Goal: Task Accomplishment & Management: Complete application form

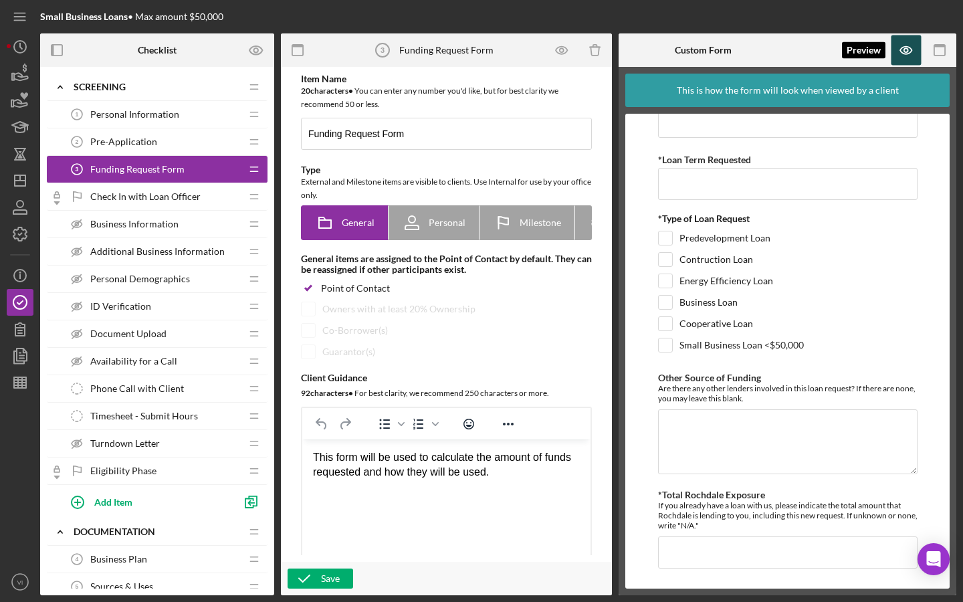
click at [899, 45] on icon "button" at bounding box center [907, 50] width 30 height 30
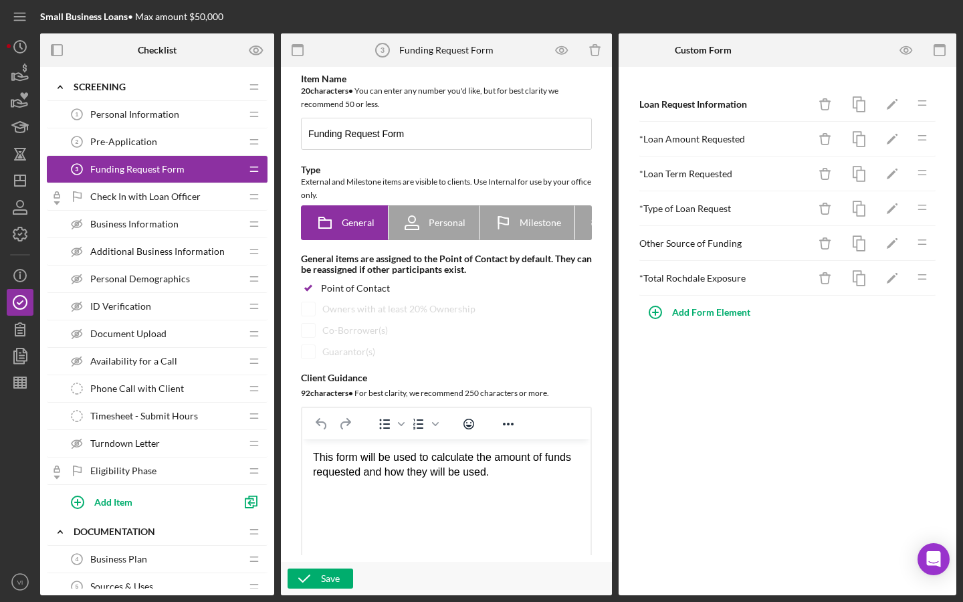
click at [203, 254] on span "Additional Business Information" at bounding box center [157, 251] width 134 height 11
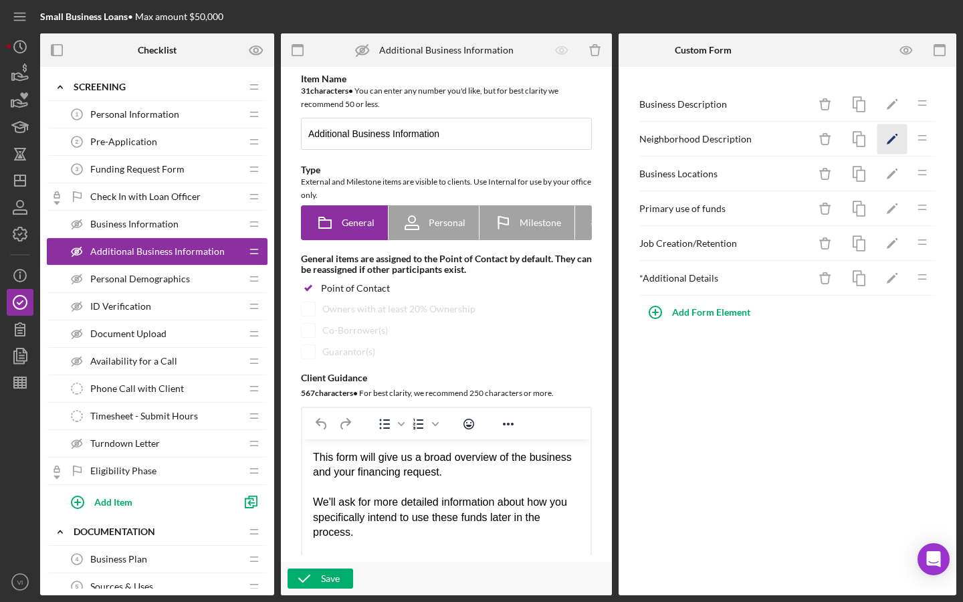
click at [890, 147] on icon "Icon/Edit" at bounding box center [893, 139] width 30 height 30
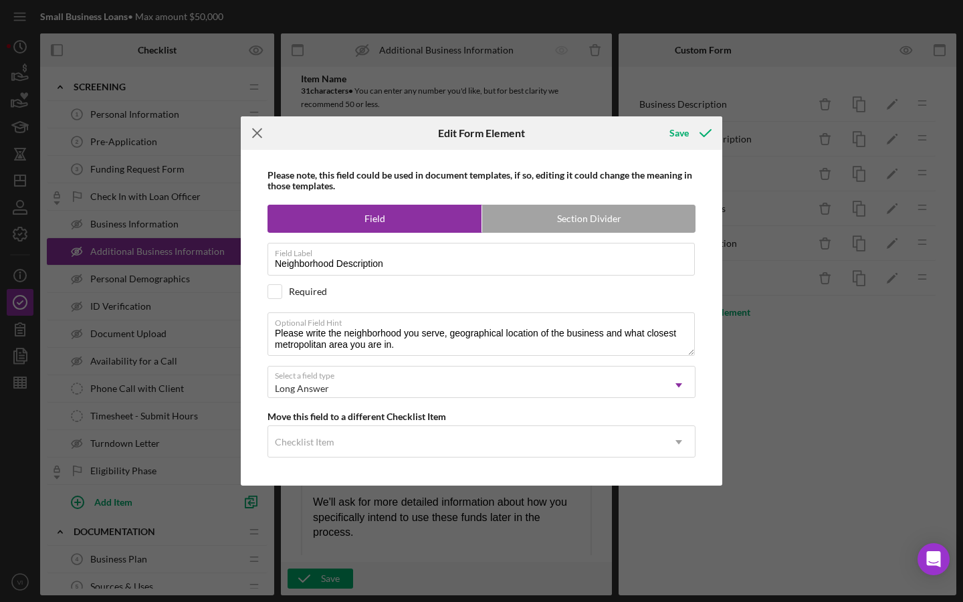
click at [266, 128] on icon "Icon/Menu Close" at bounding box center [257, 132] width 33 height 33
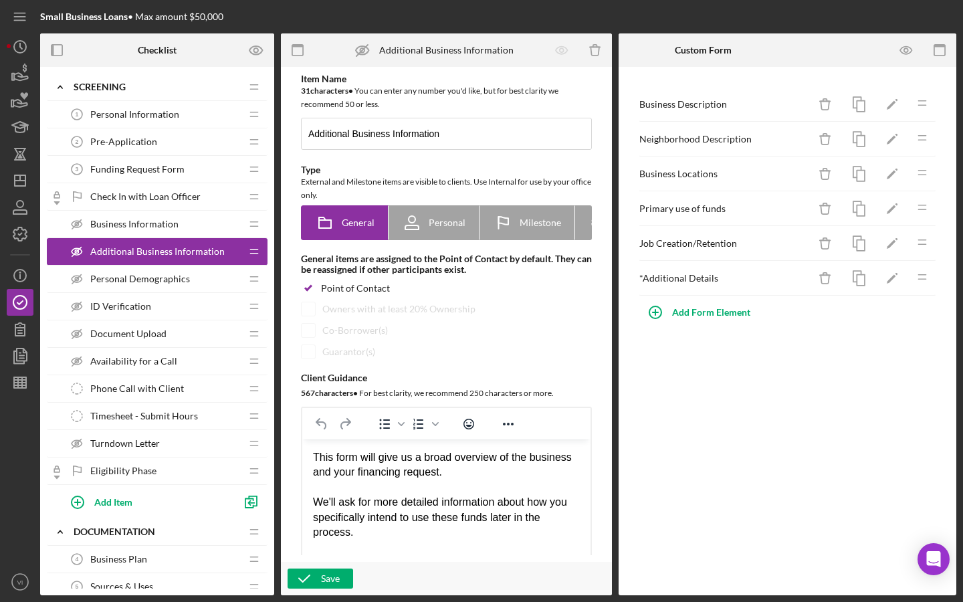
click at [231, 280] on div "Personal Demographics Personal Demographics" at bounding box center [152, 279] width 177 height 27
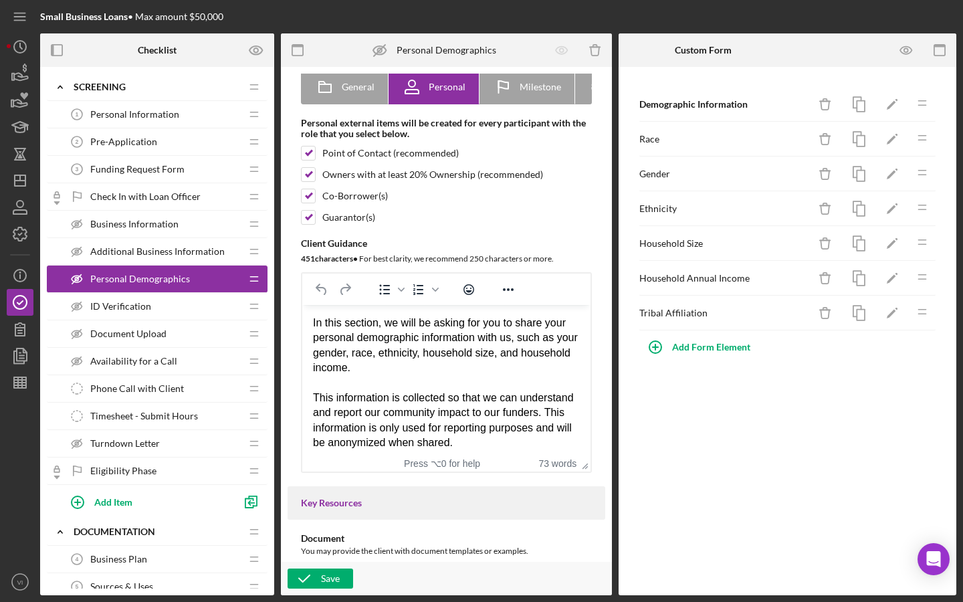
scroll to position [134, 0]
